Goal: Task Accomplishment & Management: Use online tool/utility

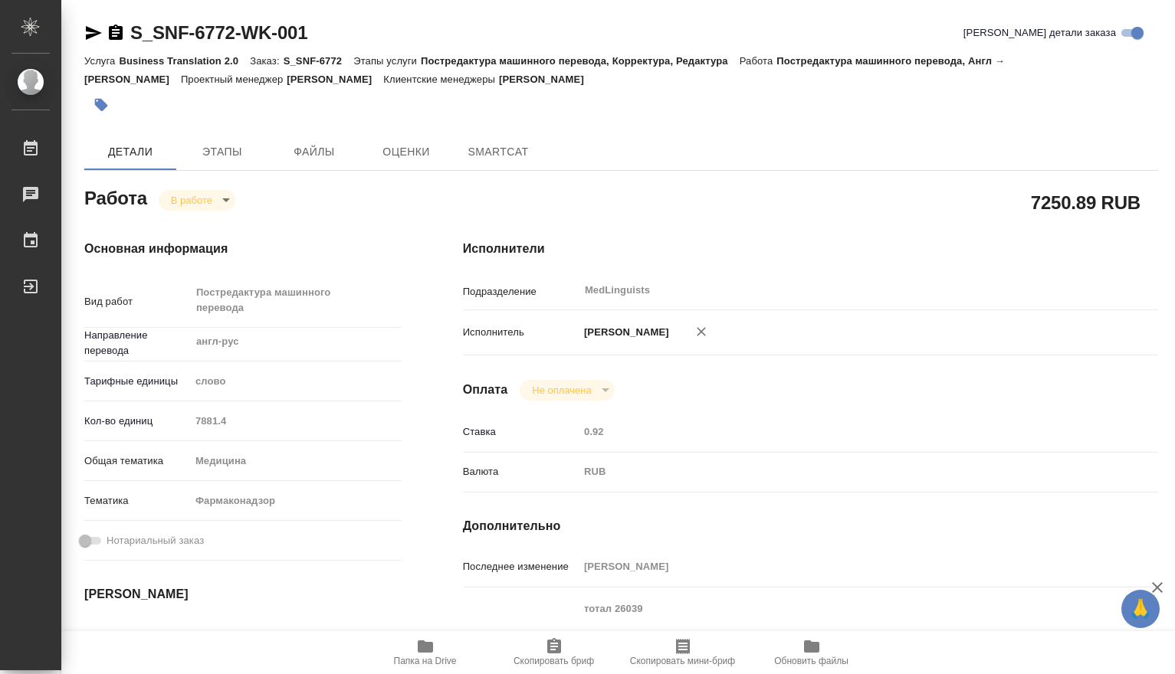
type textarea "x"
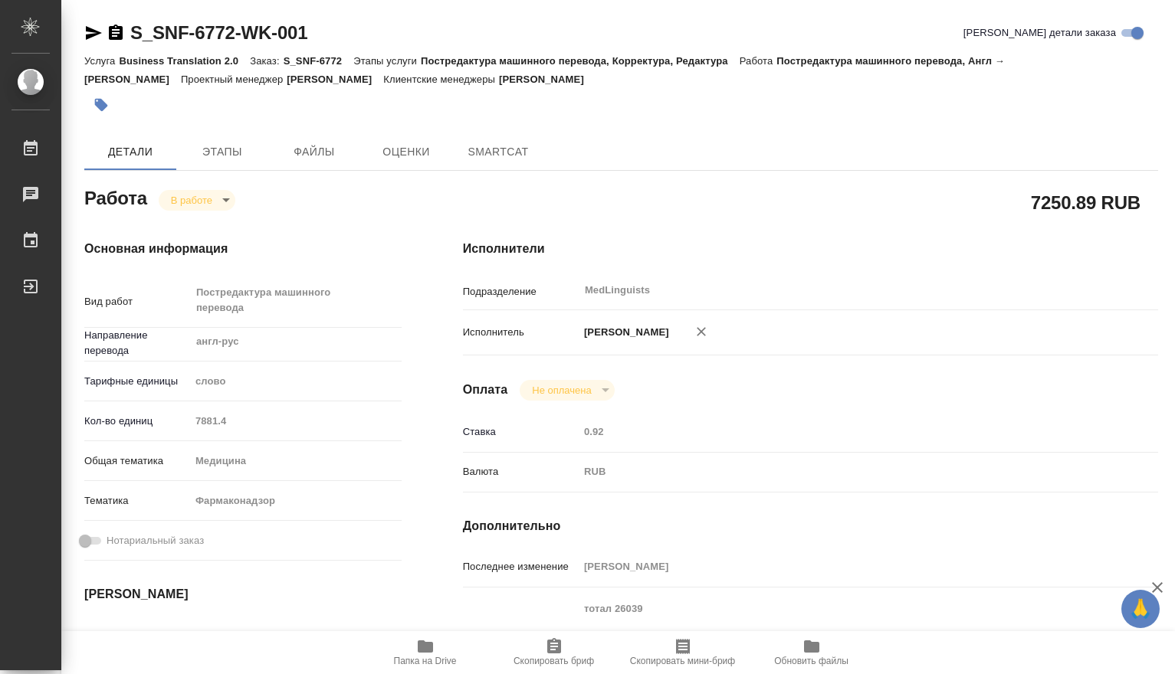
type textarea "x"
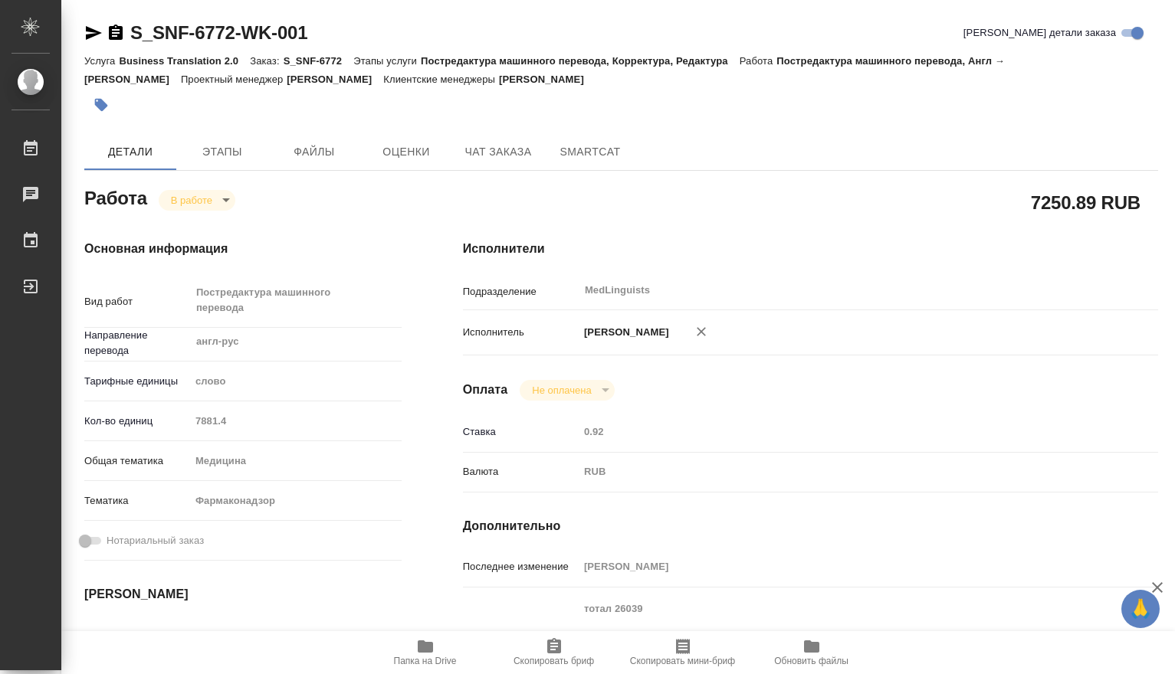
click at [425, 651] on icon "button" at bounding box center [425, 647] width 15 height 12
type textarea "x"
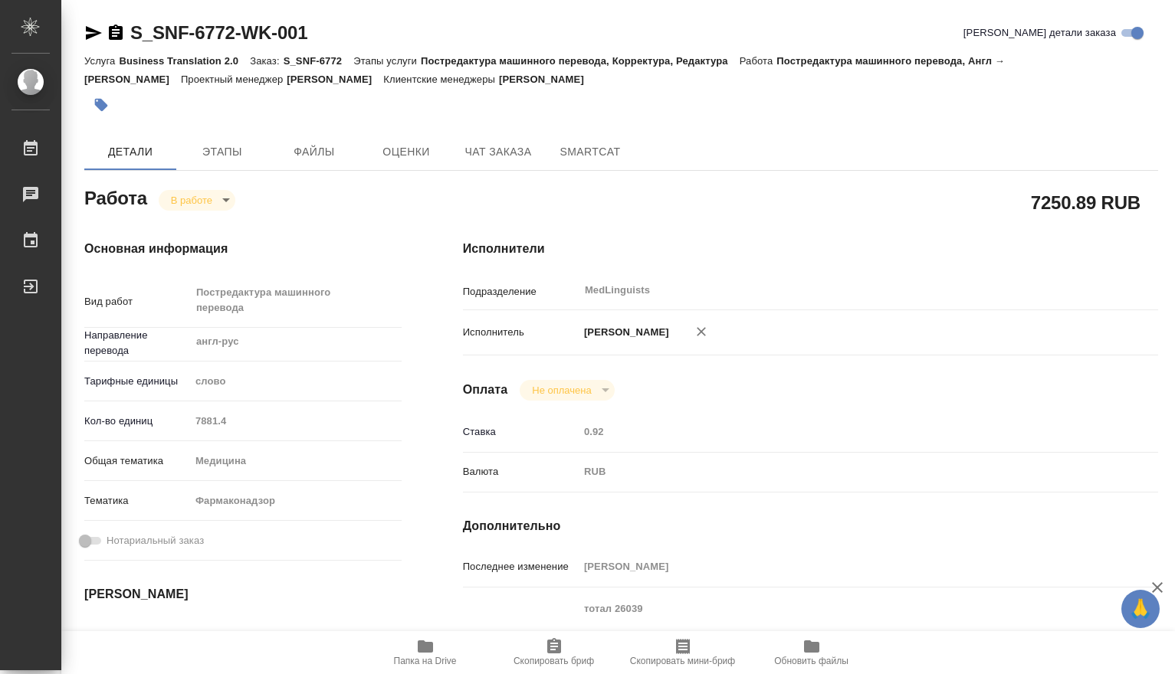
type textarea "x"
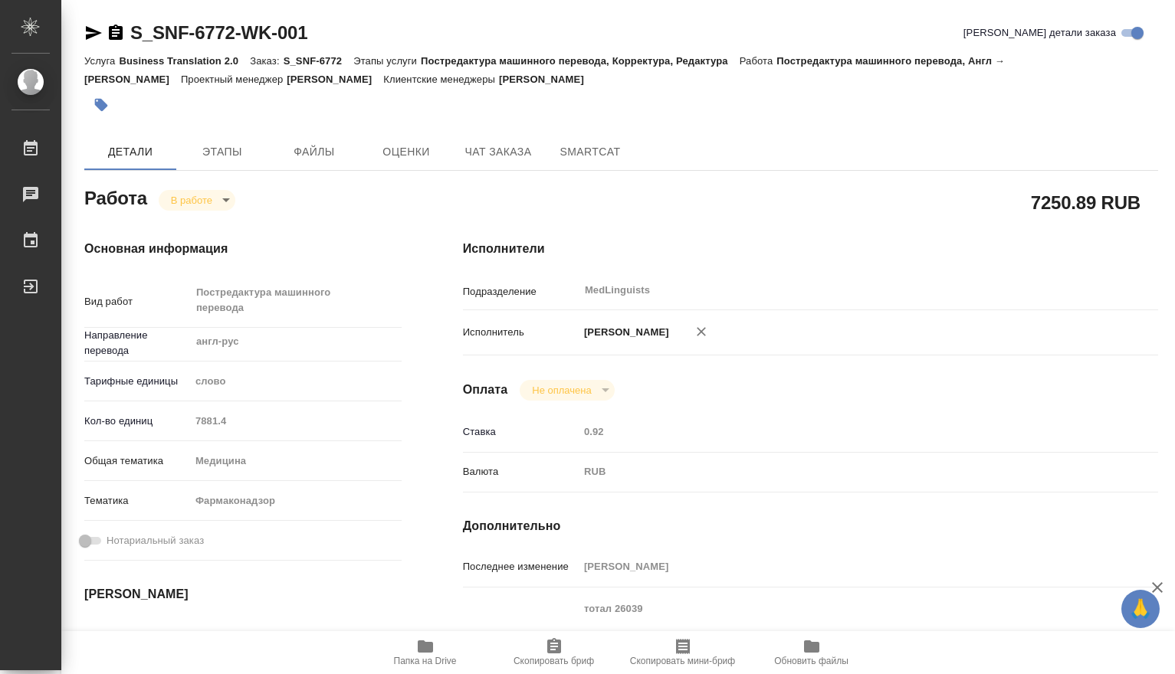
type textarea "x"
